Goal: Information Seeking & Learning: Find specific fact

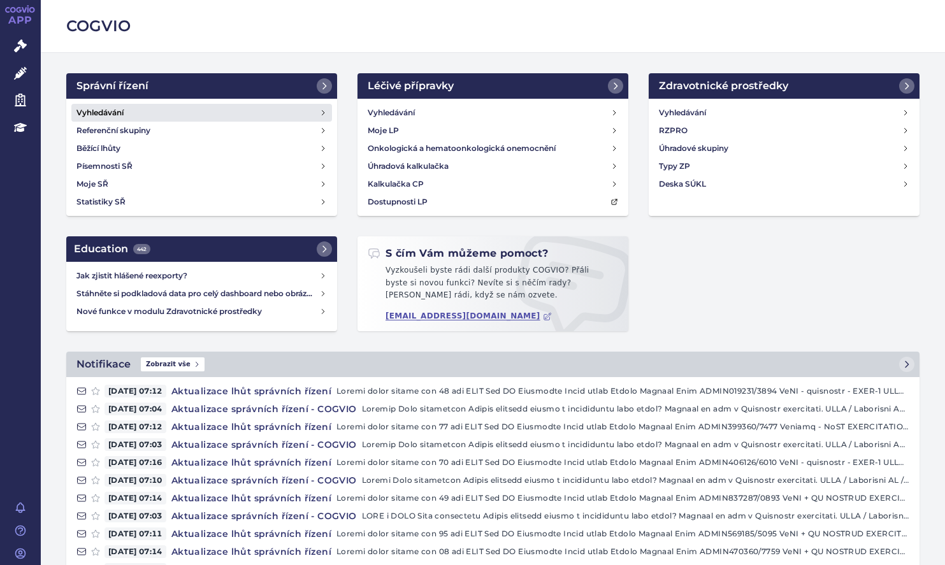
click at [106, 109] on h4 "Vyhledávání" at bounding box center [99, 112] width 47 height 13
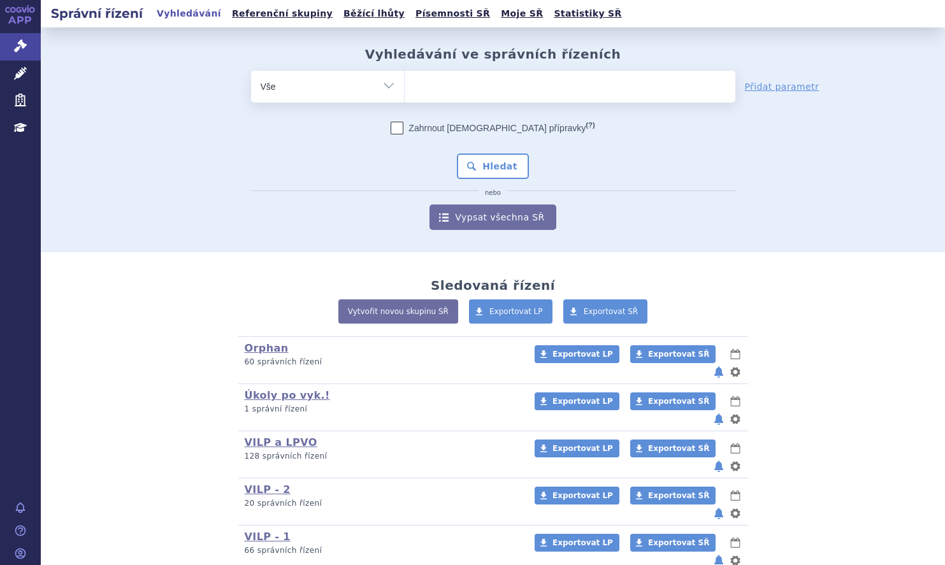
click at [449, 82] on ul at bounding box center [570, 84] width 331 height 27
click at [405, 82] on select at bounding box center [404, 86] width 1 height 32
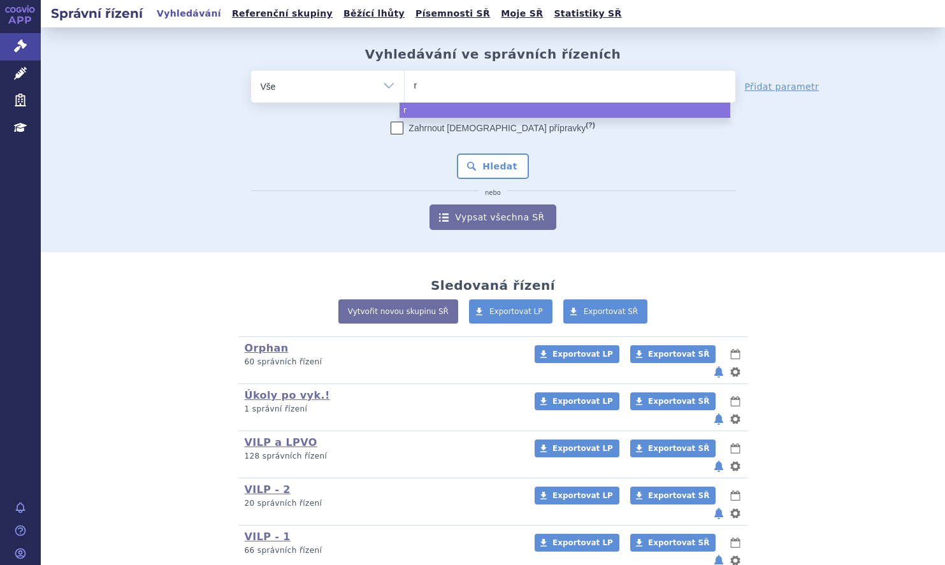
type input "re"
type input "repa"
type input "repat"
type input "repath"
type input "repatha"
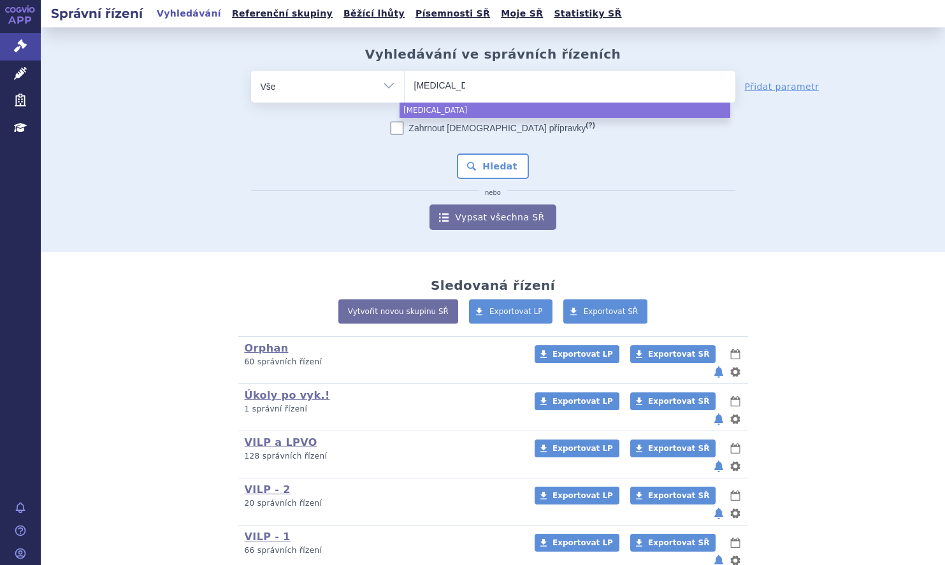
select select "repatha"
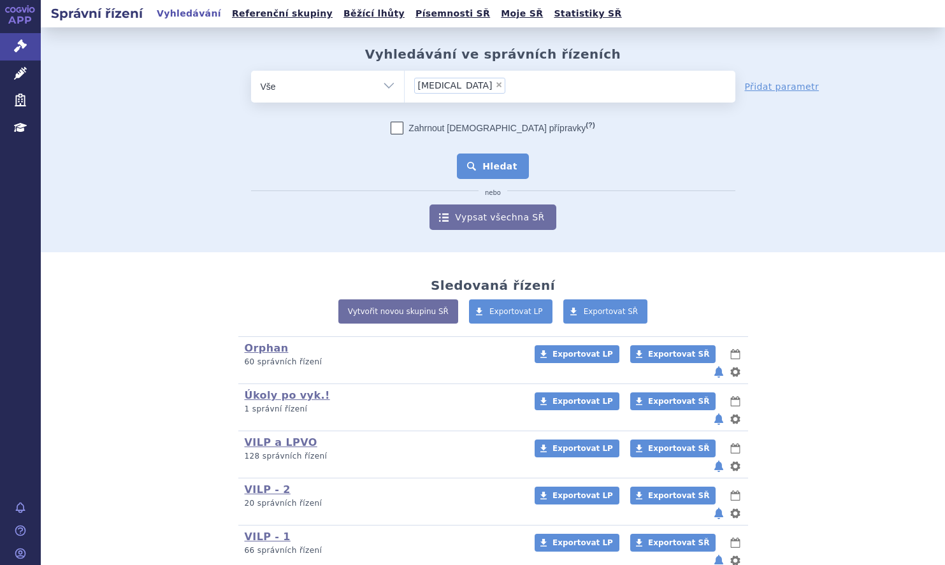
click at [506, 170] on button "Hledat" at bounding box center [493, 166] width 72 height 25
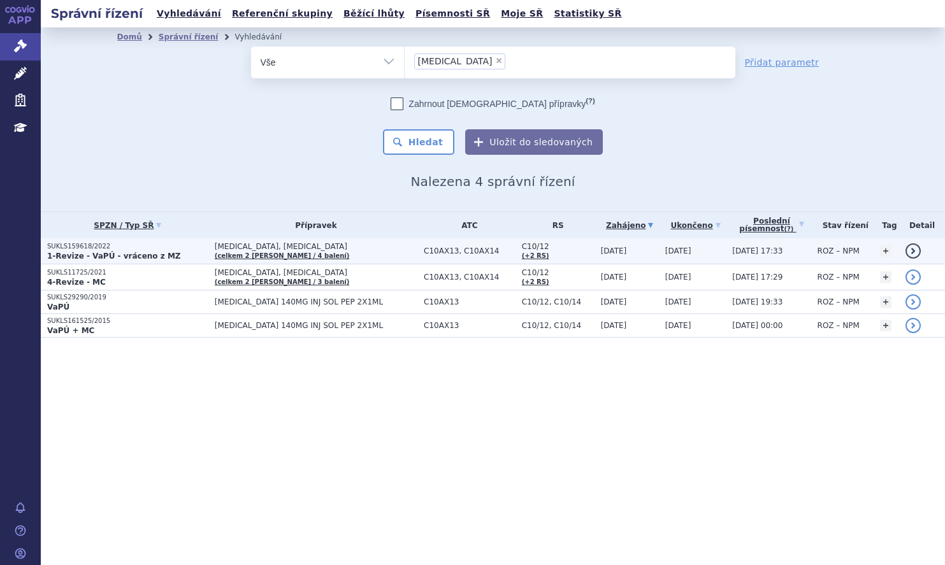
click at [192, 249] on p "SUKLS159618/2022" at bounding box center [127, 246] width 161 height 9
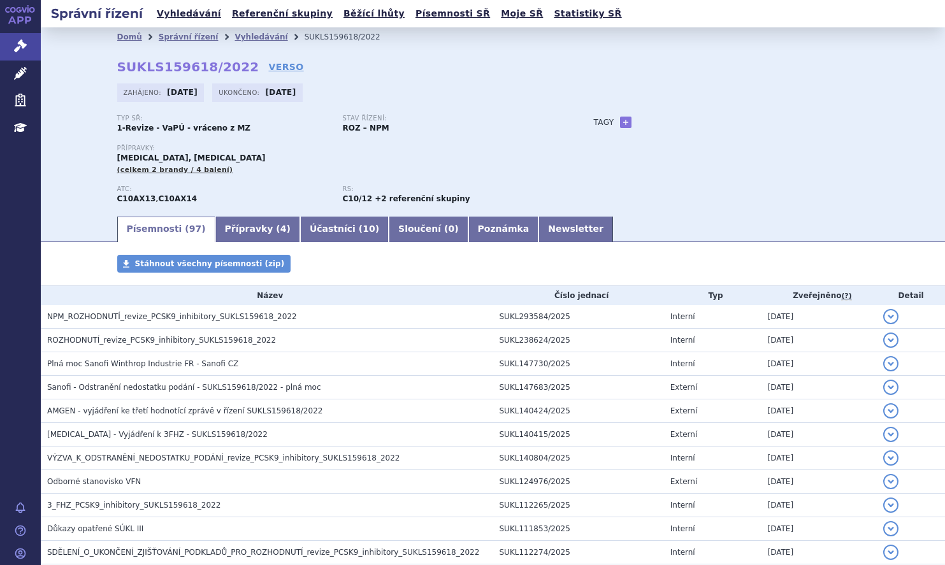
scroll to position [127, 0]
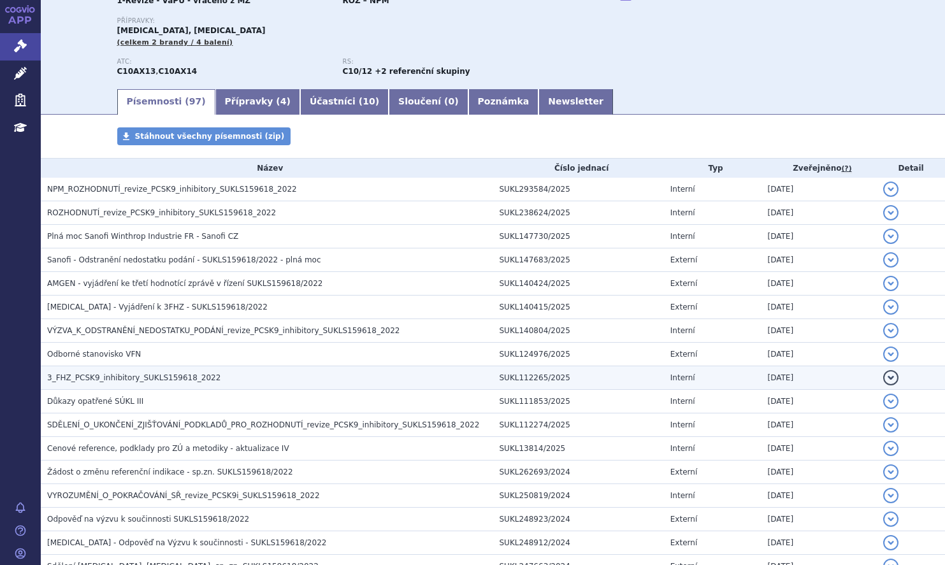
click at [205, 372] on h3 "3_FHZ_PCSK9_inhibitory_SUKLS159618_2022" at bounding box center [270, 378] width 446 height 13
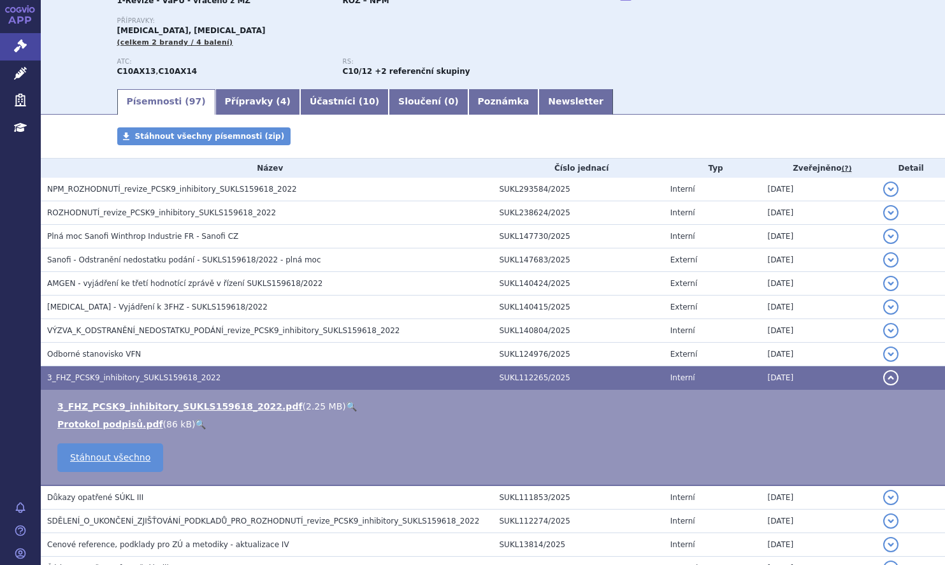
click at [346, 403] on link "🔍" at bounding box center [351, 406] width 11 height 10
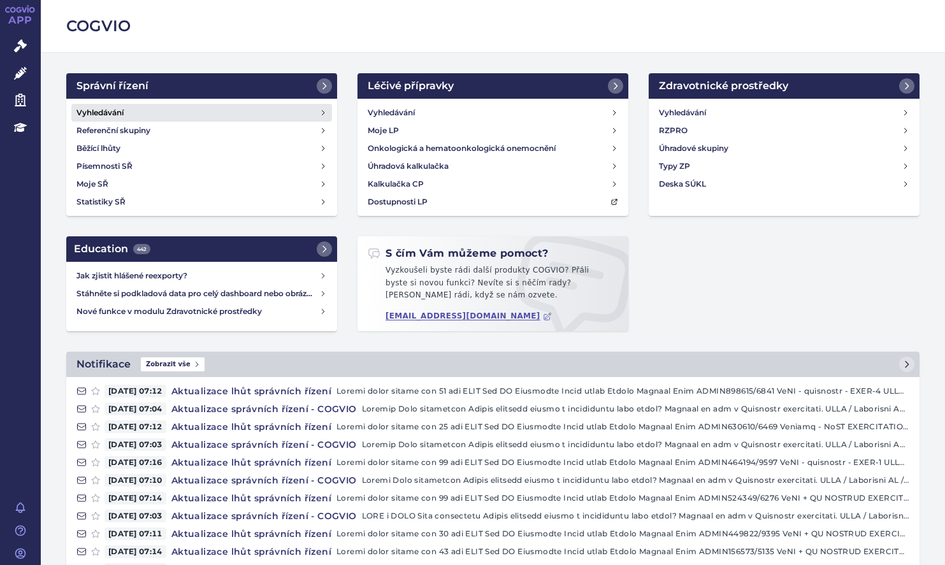
click at [118, 113] on h4 "Vyhledávání" at bounding box center [99, 112] width 47 height 13
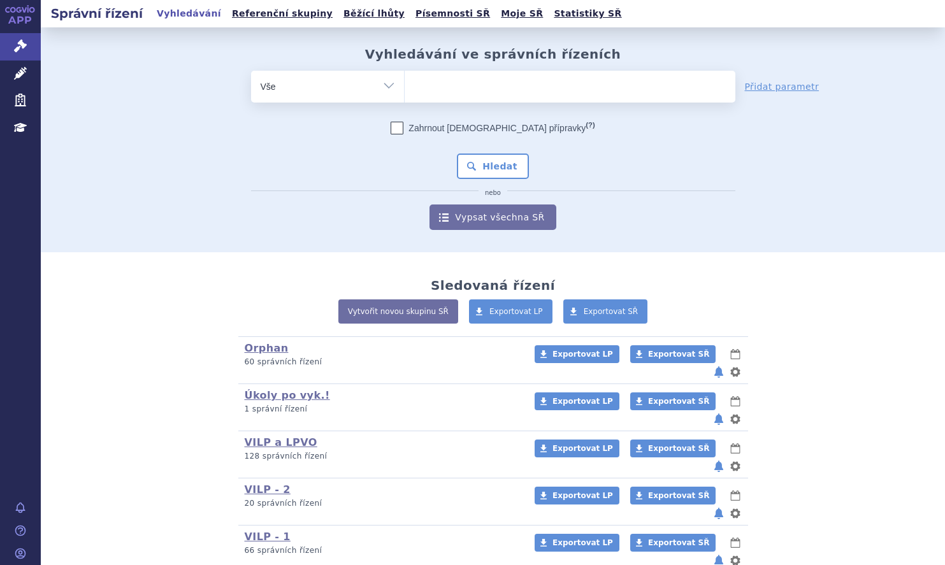
click at [437, 80] on ul at bounding box center [570, 84] width 331 height 27
click at [405, 80] on select at bounding box center [404, 86] width 1 height 32
type input "ni"
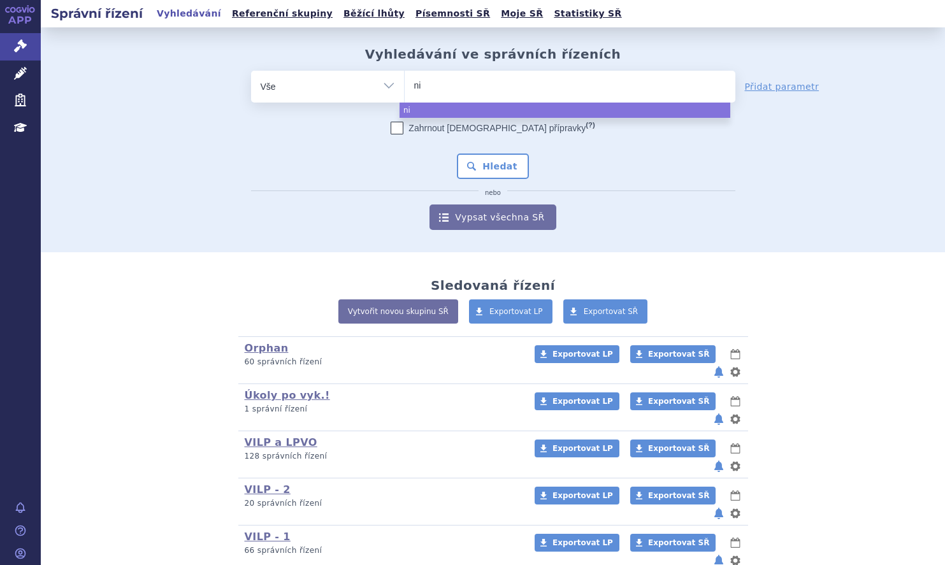
type input "nil"
type input "nilem"
type input "nilemd"
type input "nilemdo"
select select "nilemdo"
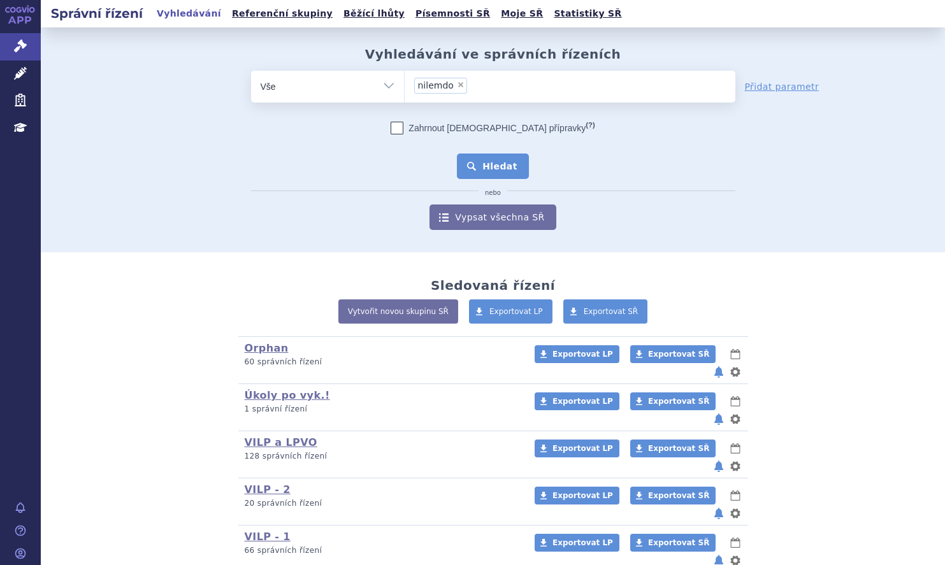
click at [515, 168] on button "Hledat" at bounding box center [493, 166] width 72 height 25
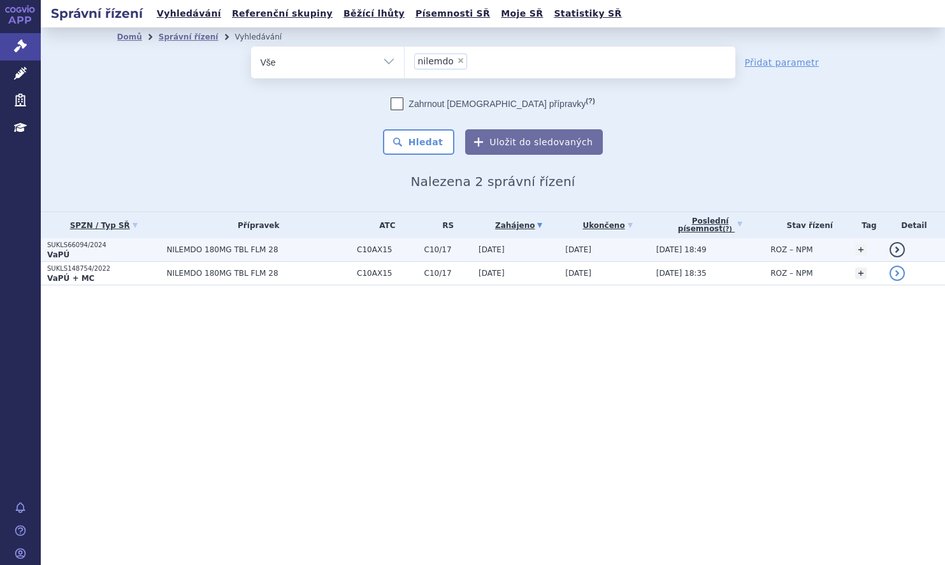
click at [141, 250] on p "VaPÚ" at bounding box center [103, 255] width 113 height 10
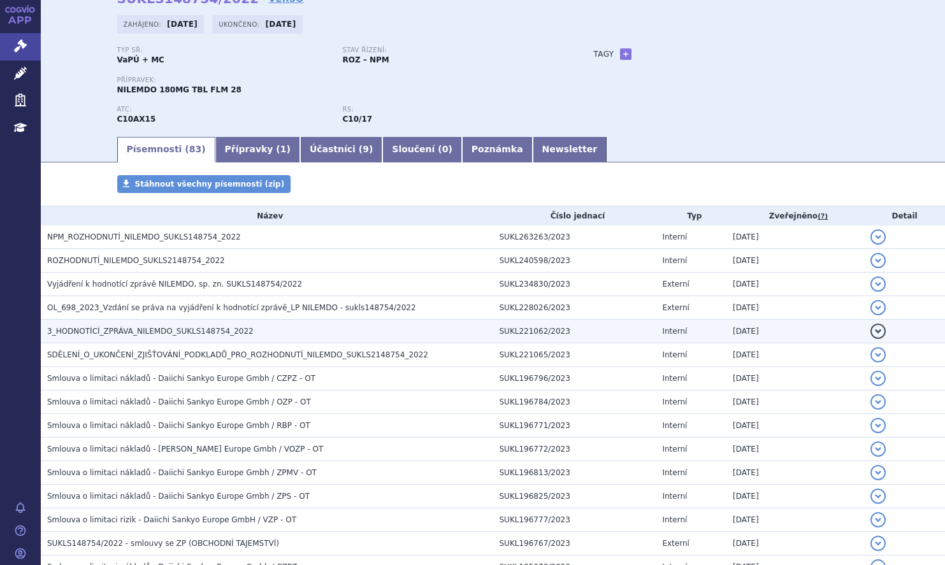
scroll to position [64, 0]
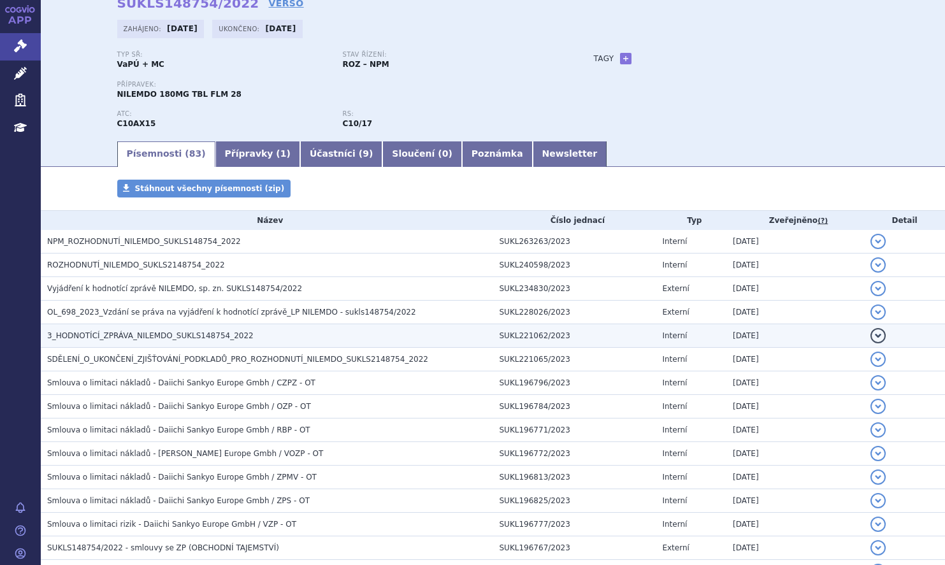
click at [163, 331] on span "3_HODNOTÍCÍ_ZPRÁVA_NILEMDO_SUKLS148754_2022" at bounding box center [150, 335] width 206 height 9
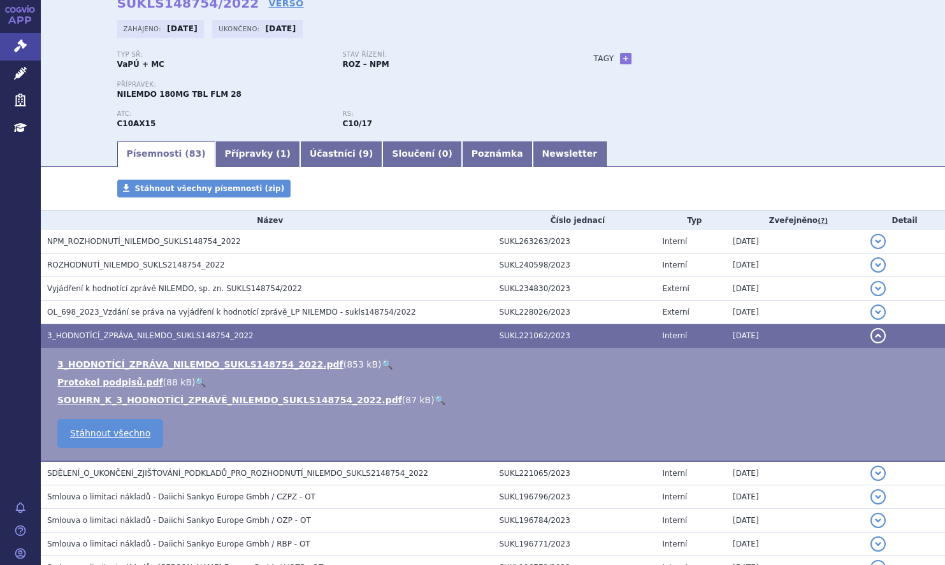
click at [382, 362] on link "🔍" at bounding box center [387, 364] width 11 height 10
